Goal: Contribute content: Add original content to the website for others to see

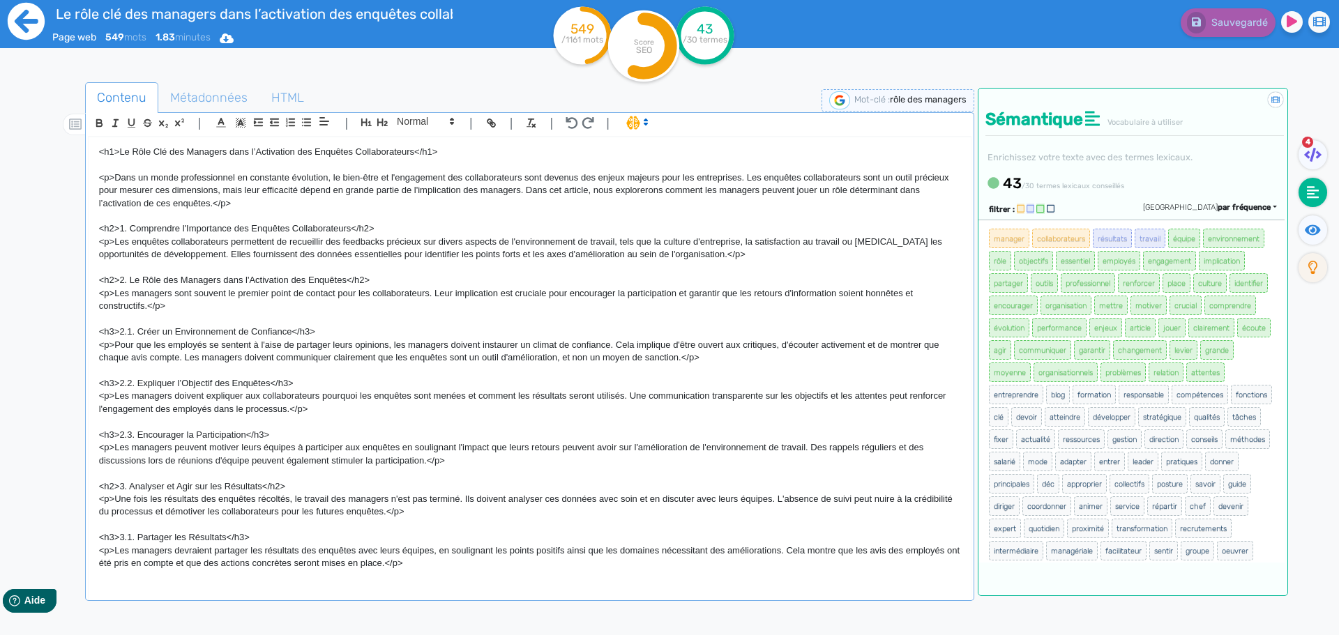
click at [26, 24] on icon at bounding box center [26, 21] width 37 height 37
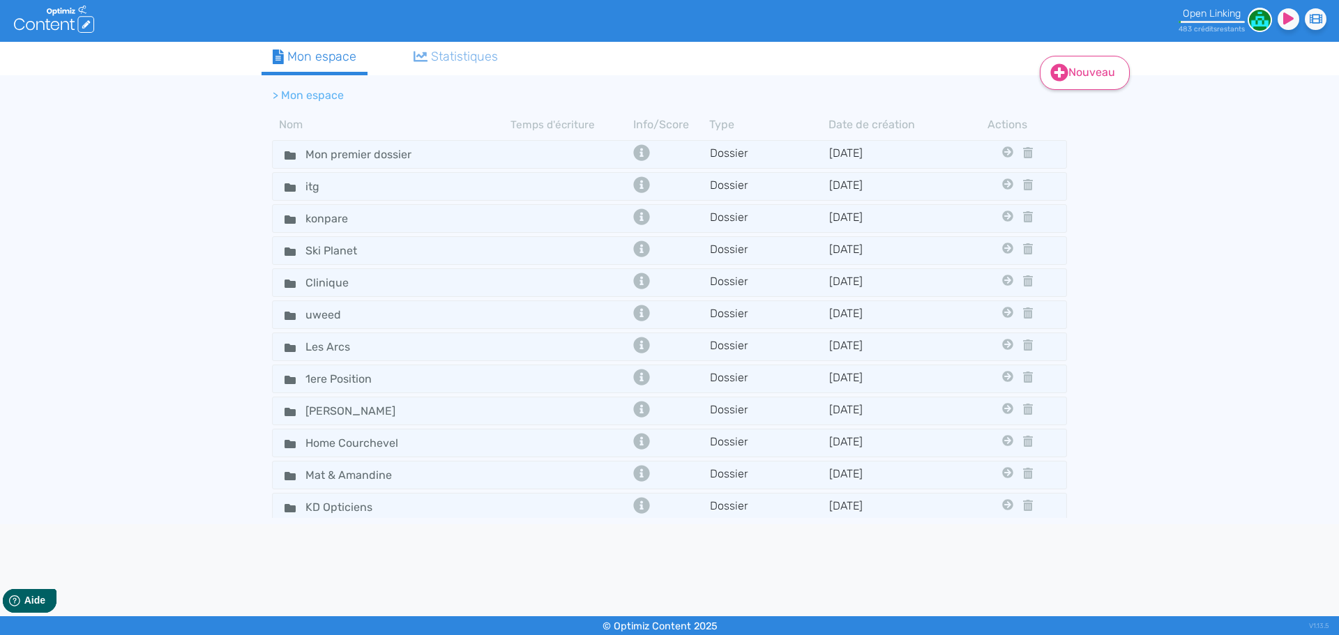
click at [1068, 77] on link "Nouveau" at bounding box center [1085, 73] width 90 height 34
click at [1070, 116] on button "Contenu" at bounding box center [1094, 108] width 112 height 22
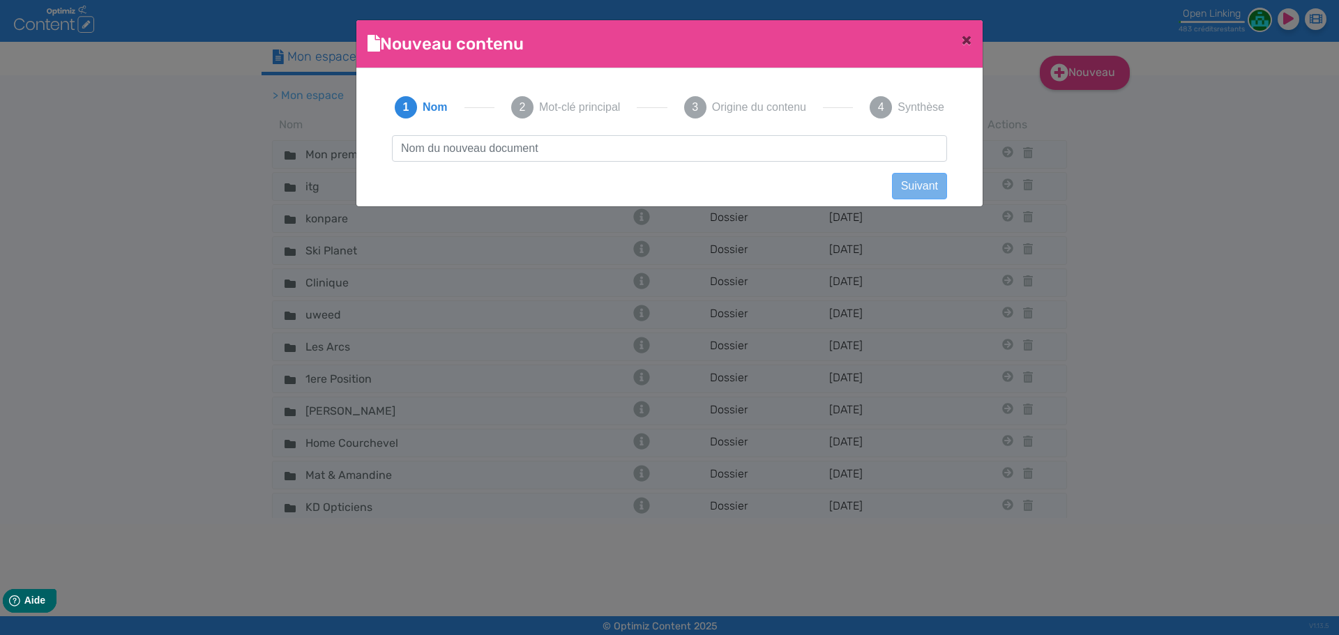
scroll to position [1, 0]
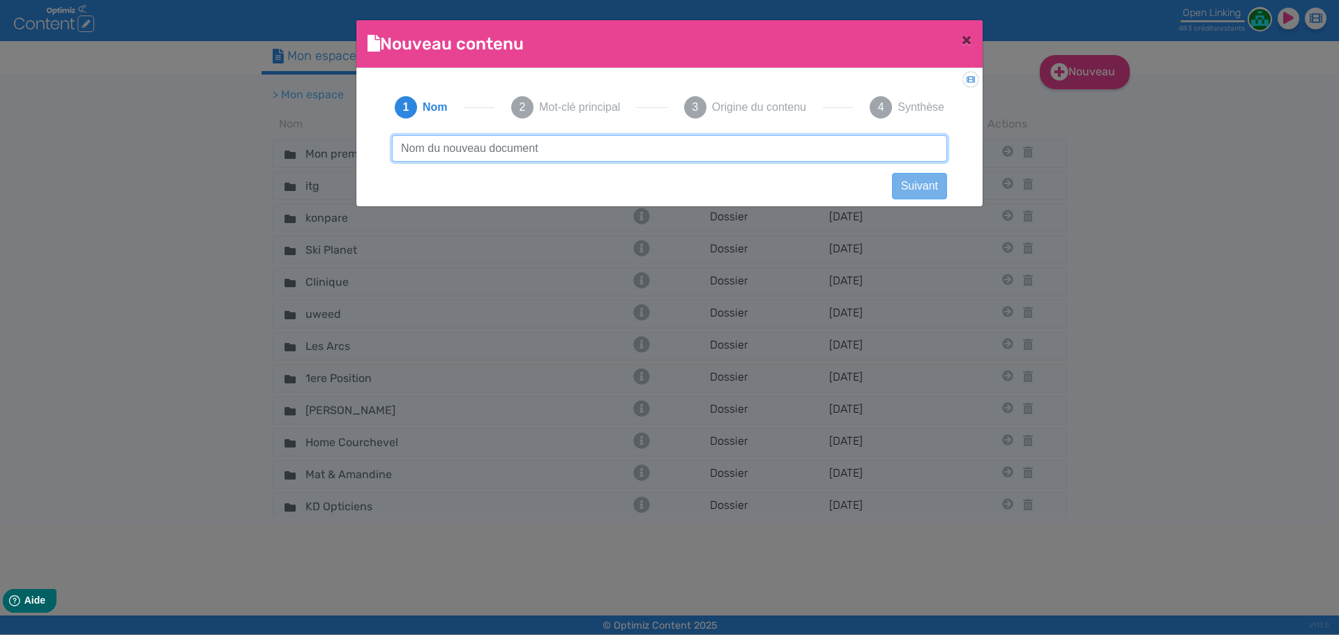
click at [759, 151] on input "text" at bounding box center [669, 148] width 555 height 26
paste input "Comment mesurer l’impact réel d’une enquête RH sur l’engagement ?"
type input "Comment mesurer l’impact réel d’une enquête RH sur l’engagement ?"
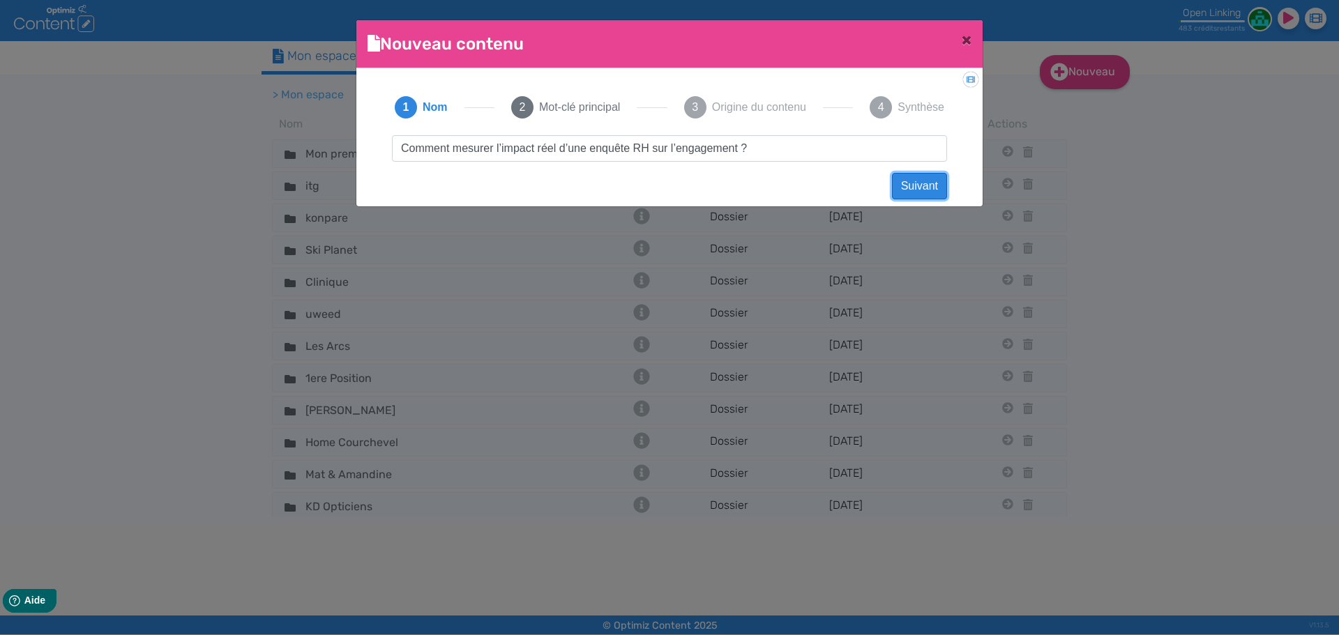
click at [923, 189] on button "Suivant" at bounding box center [919, 186] width 55 height 26
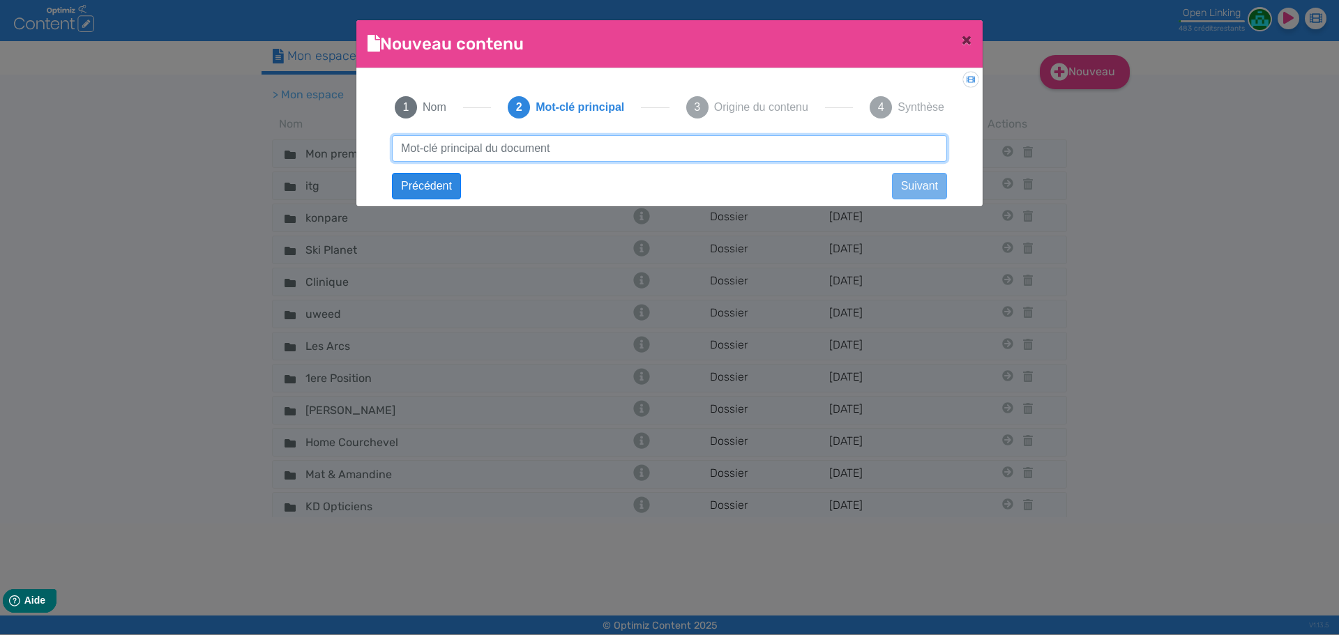
click at [447, 143] on input "text" at bounding box center [669, 148] width 555 height 26
type input "impact enquête rh"
click button "Suivant" at bounding box center [0, 0] width 0 height 0
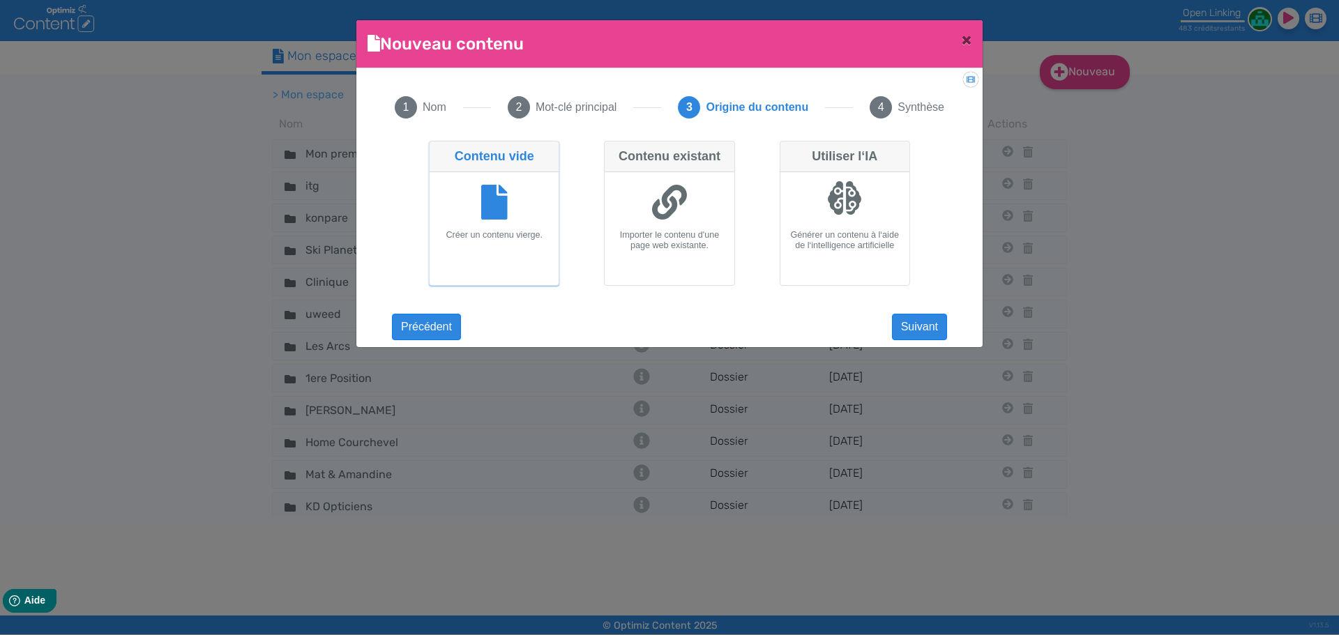
click at [844, 207] on div at bounding box center [844, 198] width 35 height 35
click at [789, 150] on input "Utiliser l‘IA Générer un contenu à l‘aide de l‘intelligence artificielle" at bounding box center [784, 145] width 9 height 9
radio input "true"
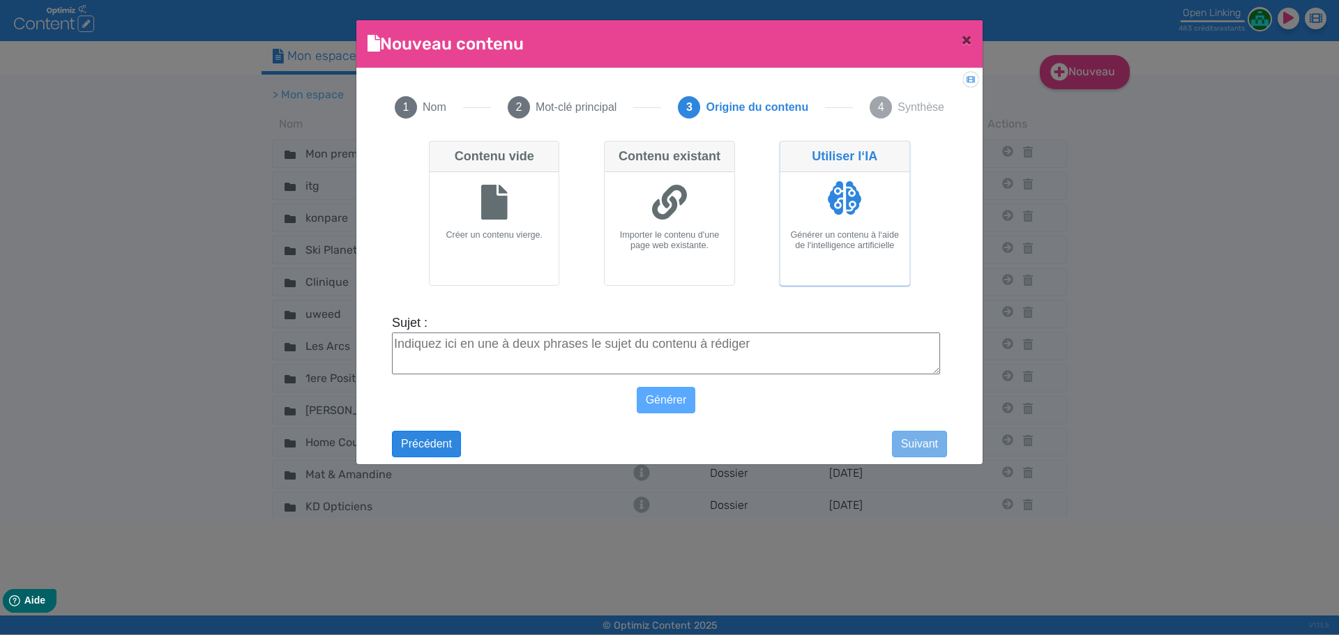
click at [662, 350] on textarea "Sujet :" at bounding box center [666, 354] width 548 height 42
paste textarea "Comment mesurer l’impact réel d’une enquête RH sur l’engagement ?"
type textarea "Comment mesurer l’impact réel d’une enquête RH sur l’engagement ?"
click at [682, 397] on button "Générer" at bounding box center [666, 400] width 59 height 26
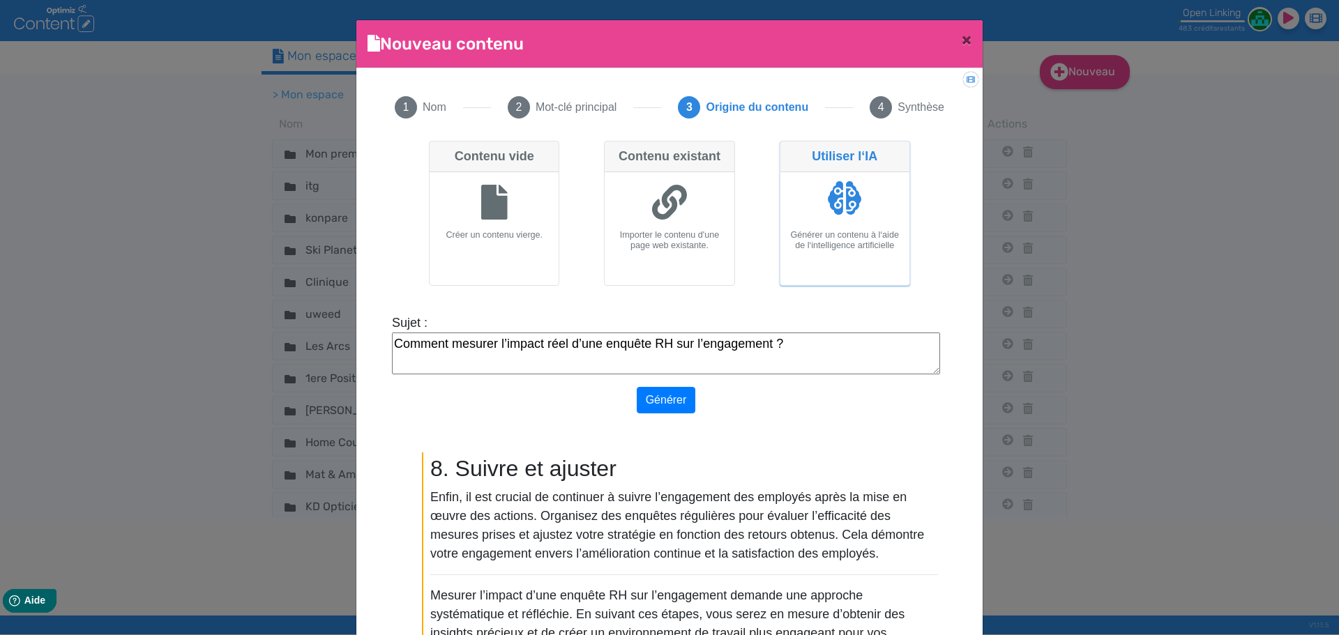
scroll to position [105, 0]
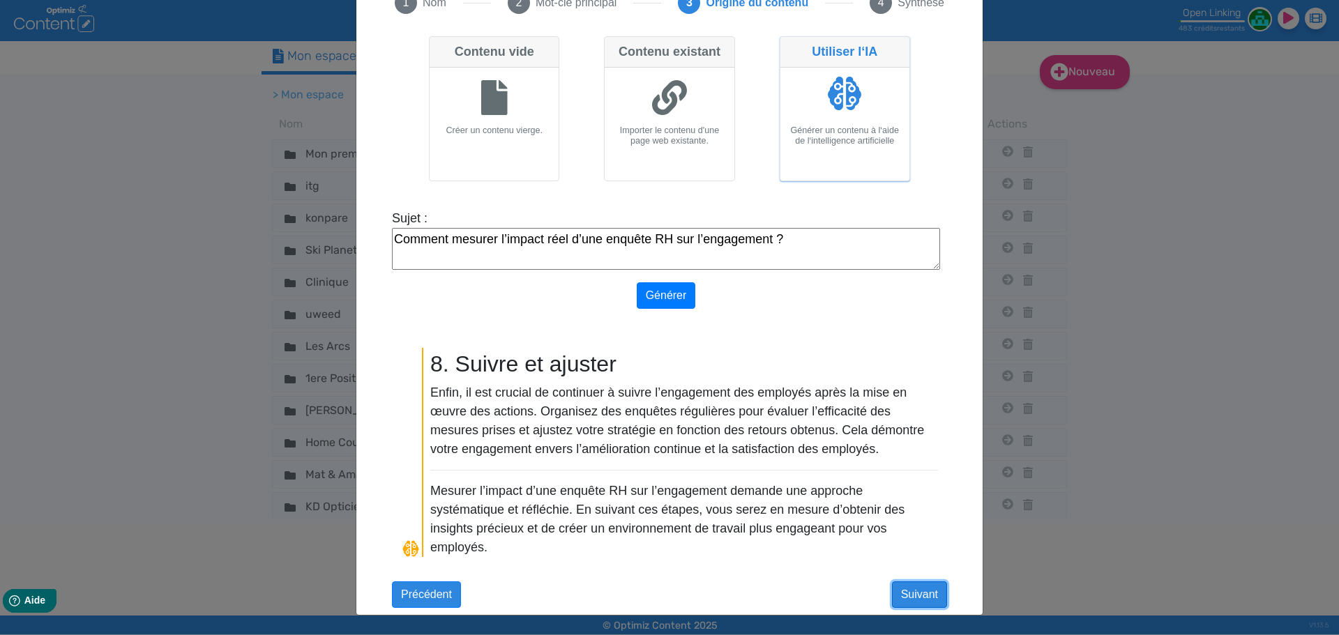
click at [895, 484] on button "Suivant" at bounding box center [919, 595] width 55 height 26
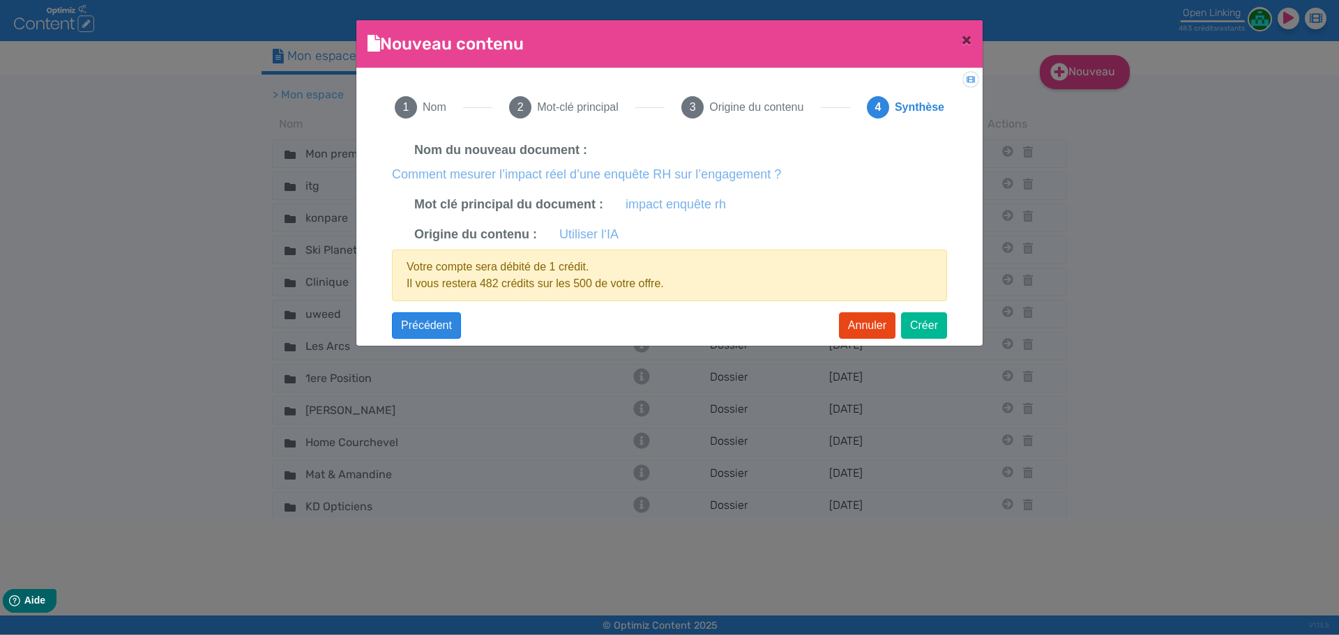
scroll to position [0, 0]
click at [921, 333] on button "Créer" at bounding box center [924, 325] width 46 height 26
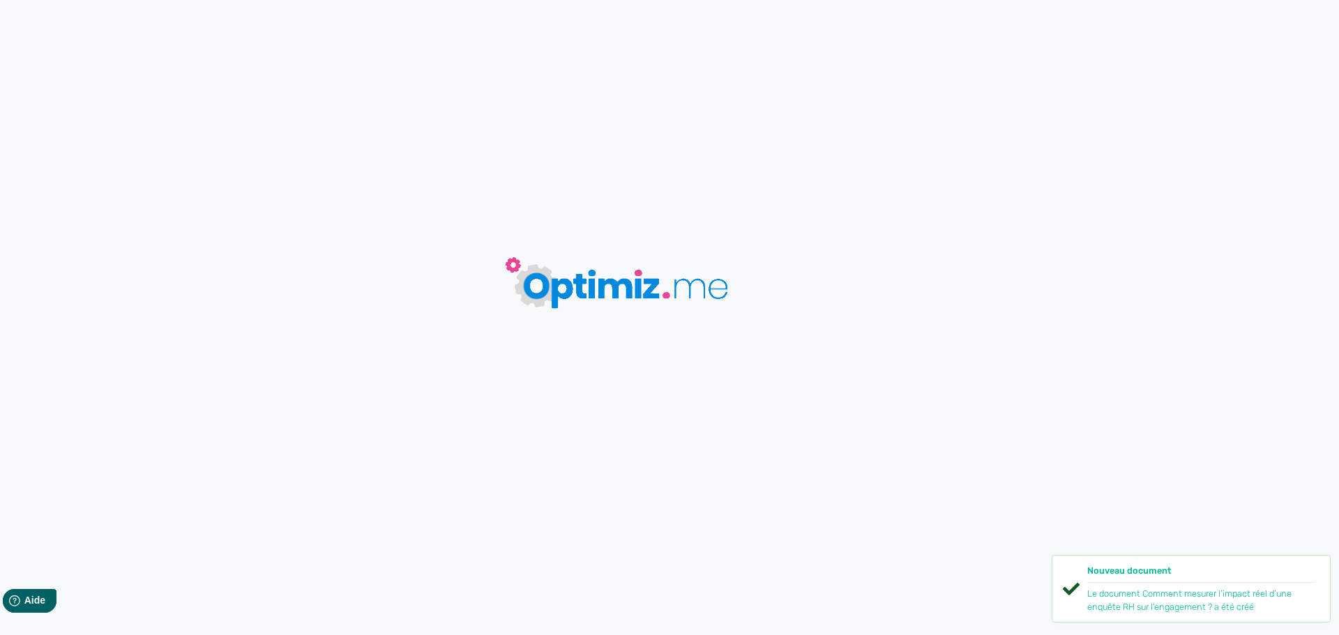
type input "Comment mesurer l’impact réel d’une enquête RH sur l’engagement ?"
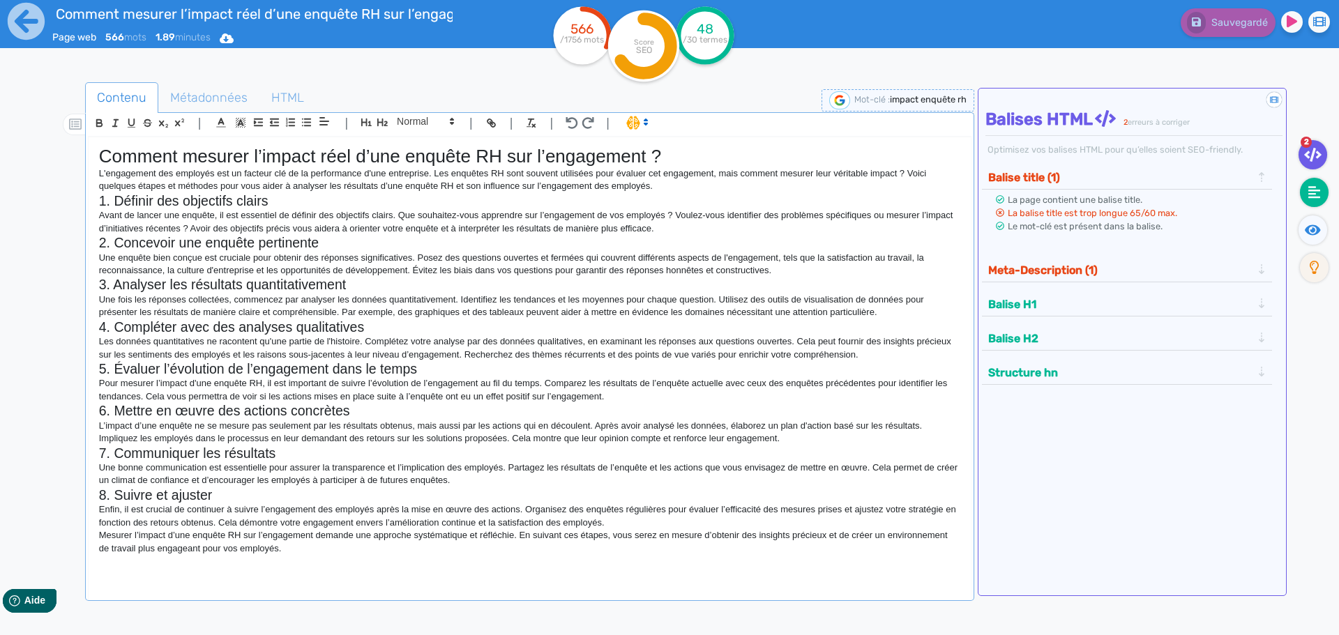
click at [1070, 199] on fa-icon at bounding box center [1314, 192] width 29 height 29
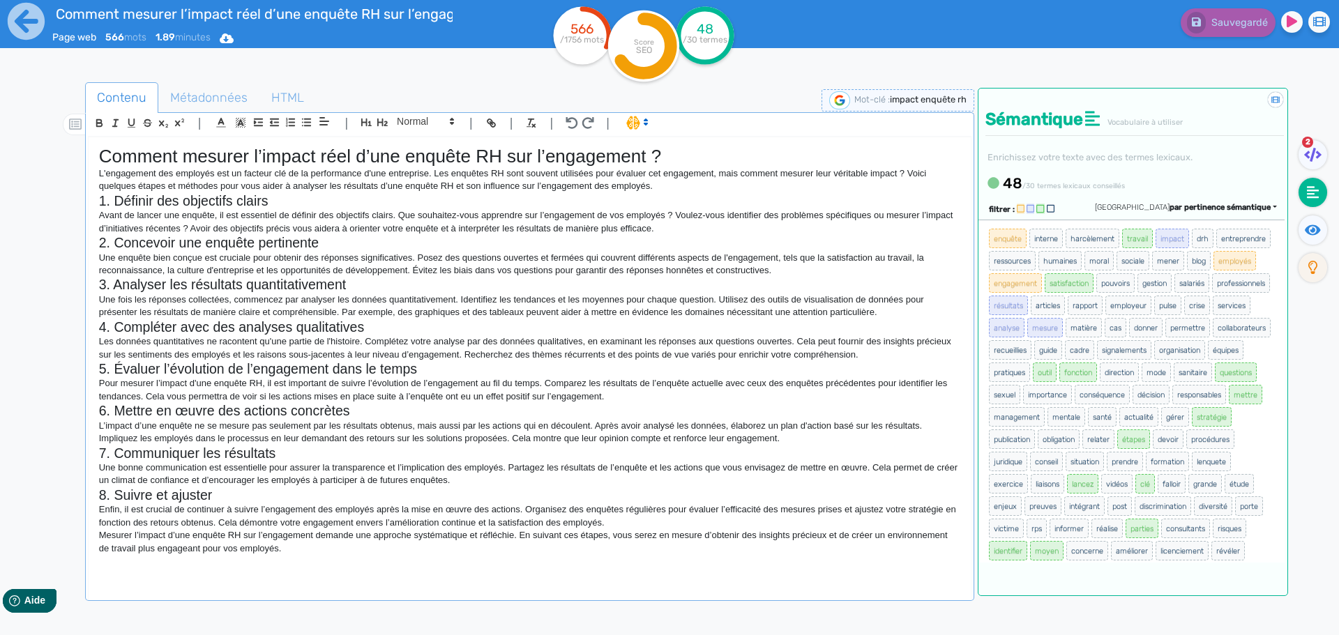
click at [1070, 204] on span "par pertinence sémantique" at bounding box center [1219, 207] width 101 height 9
click at [1070, 254] on link "par fréquence" at bounding box center [1153, 249] width 117 height 19
